Goal: Entertainment & Leisure: Consume media (video, audio)

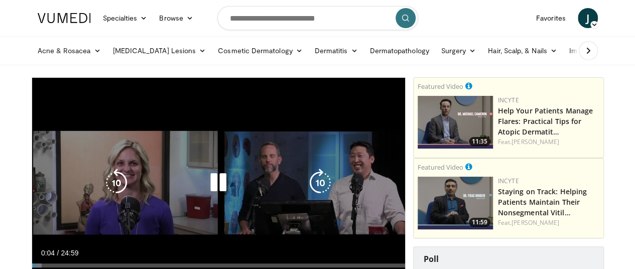
click at [208, 188] on icon "Video Player" at bounding box center [218, 183] width 28 height 28
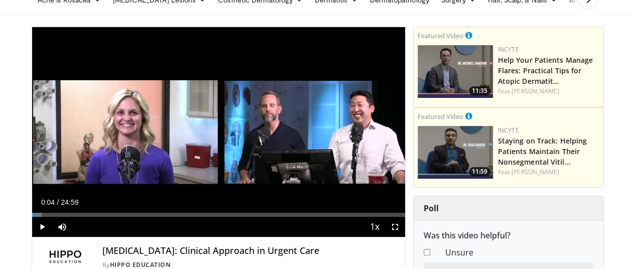
scroll to position [50, 0]
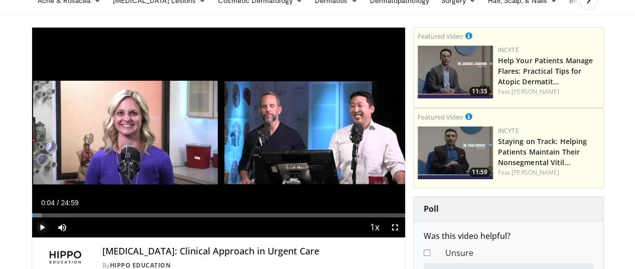
click at [32, 237] on span "Video Player" at bounding box center [42, 227] width 20 height 20
click at [32, 238] on video-js "**********" at bounding box center [218, 133] width 373 height 210
click at [32, 237] on span "Video Player" at bounding box center [42, 227] width 20 height 20
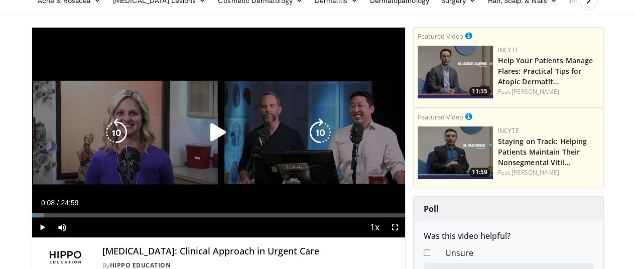
click at [204, 143] on icon "Video Player" at bounding box center [218, 132] width 28 height 28
click at [174, 134] on div "Video Player" at bounding box center [218, 132] width 224 height 20
click at [207, 140] on icon "Video Player" at bounding box center [218, 132] width 28 height 28
